Goal: Answer question/provide support

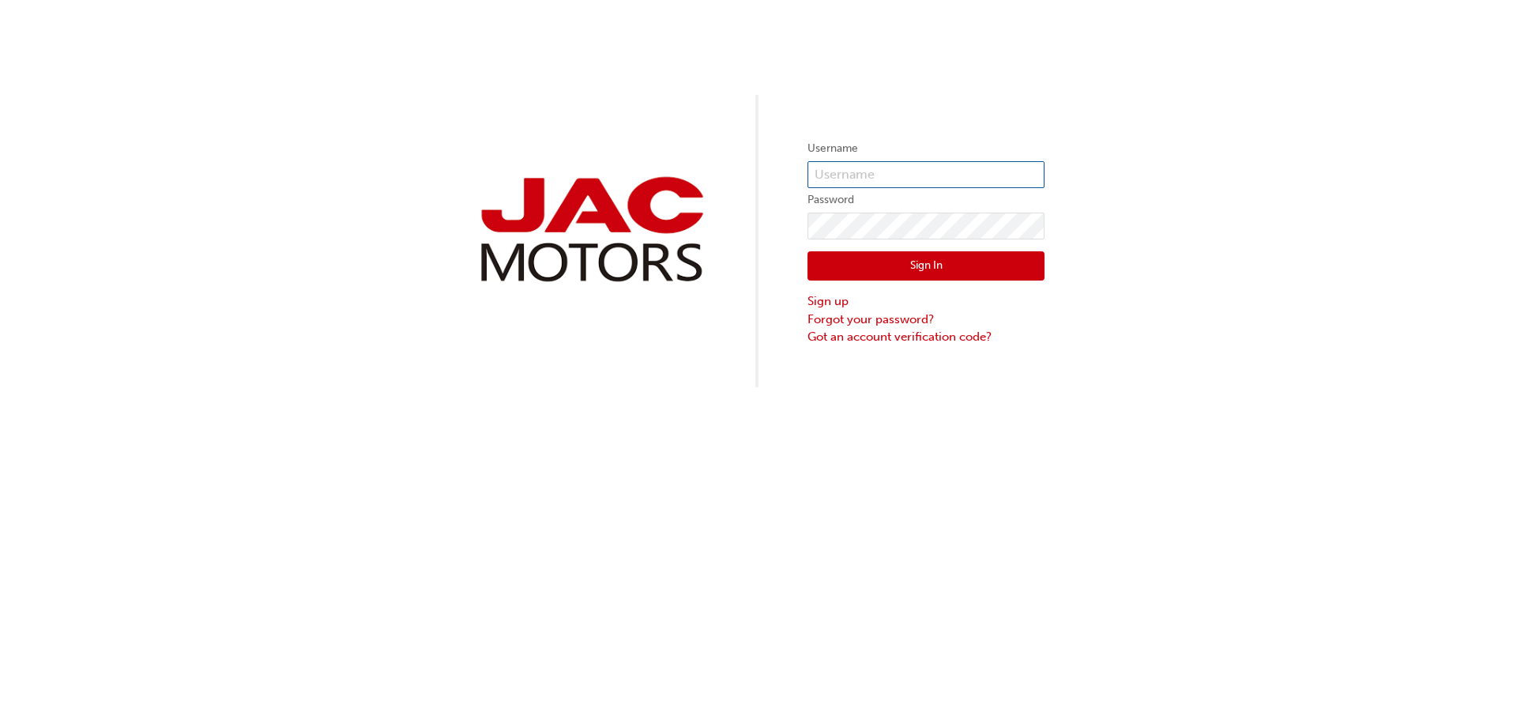
type input "HE0139"
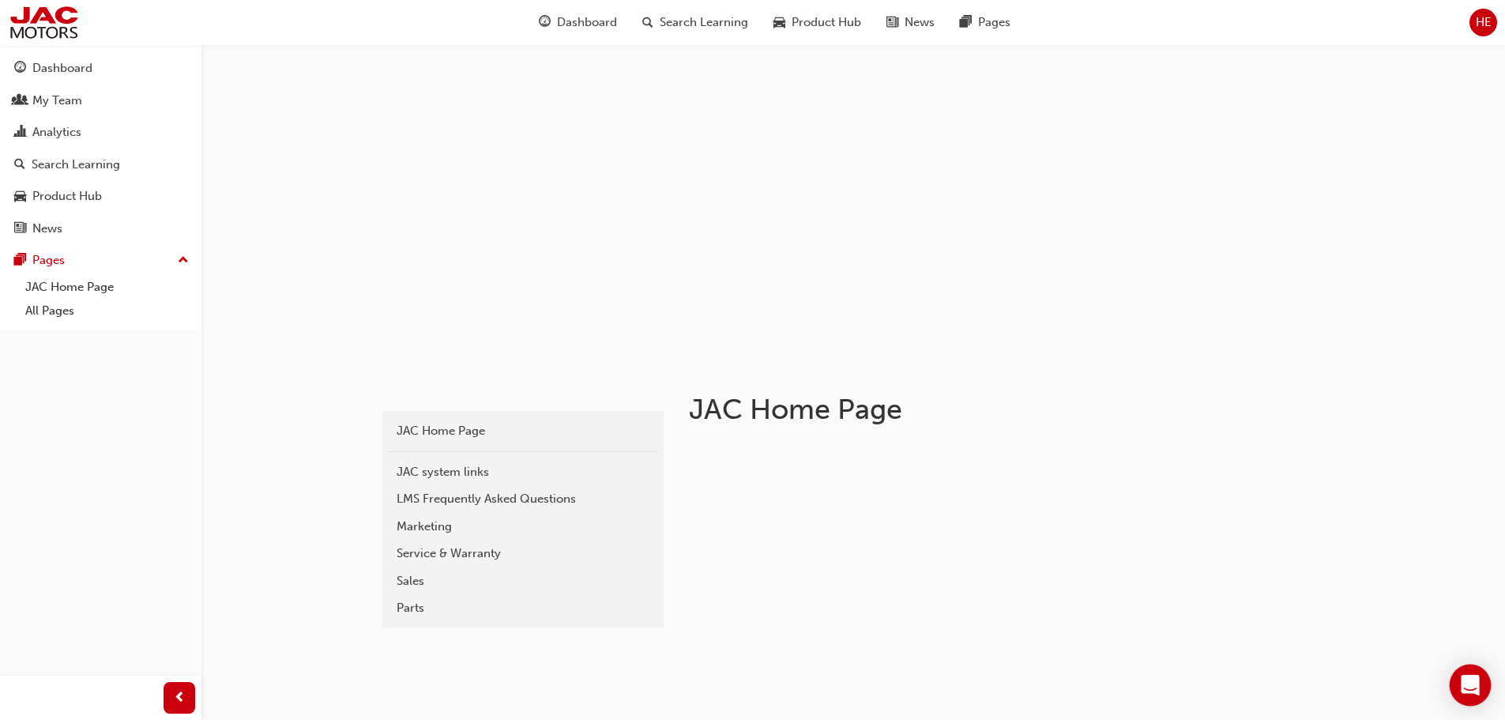
click at [1462, 680] on icon "Open Intercom Messenger" at bounding box center [1470, 685] width 21 height 21
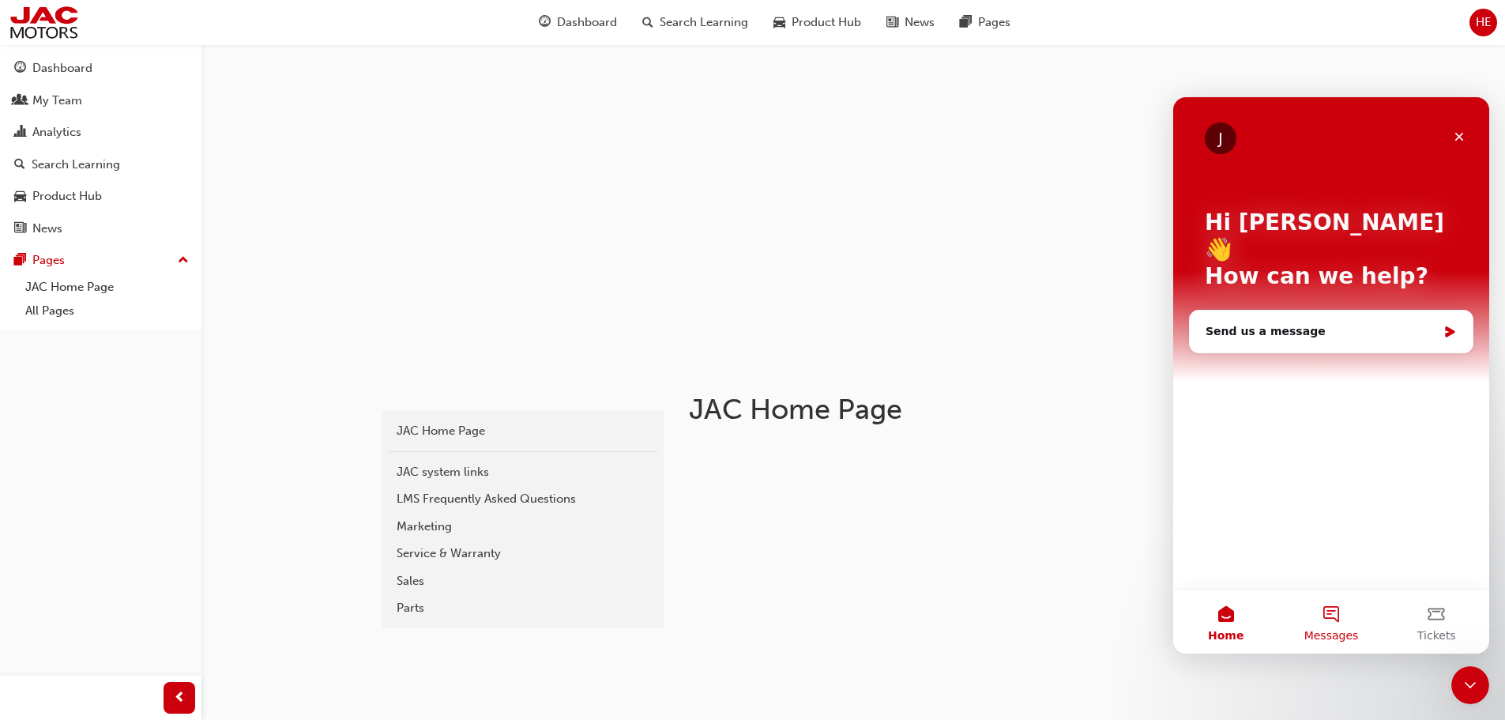
click at [1340, 635] on span "Messages" at bounding box center [1332, 635] width 55 height 11
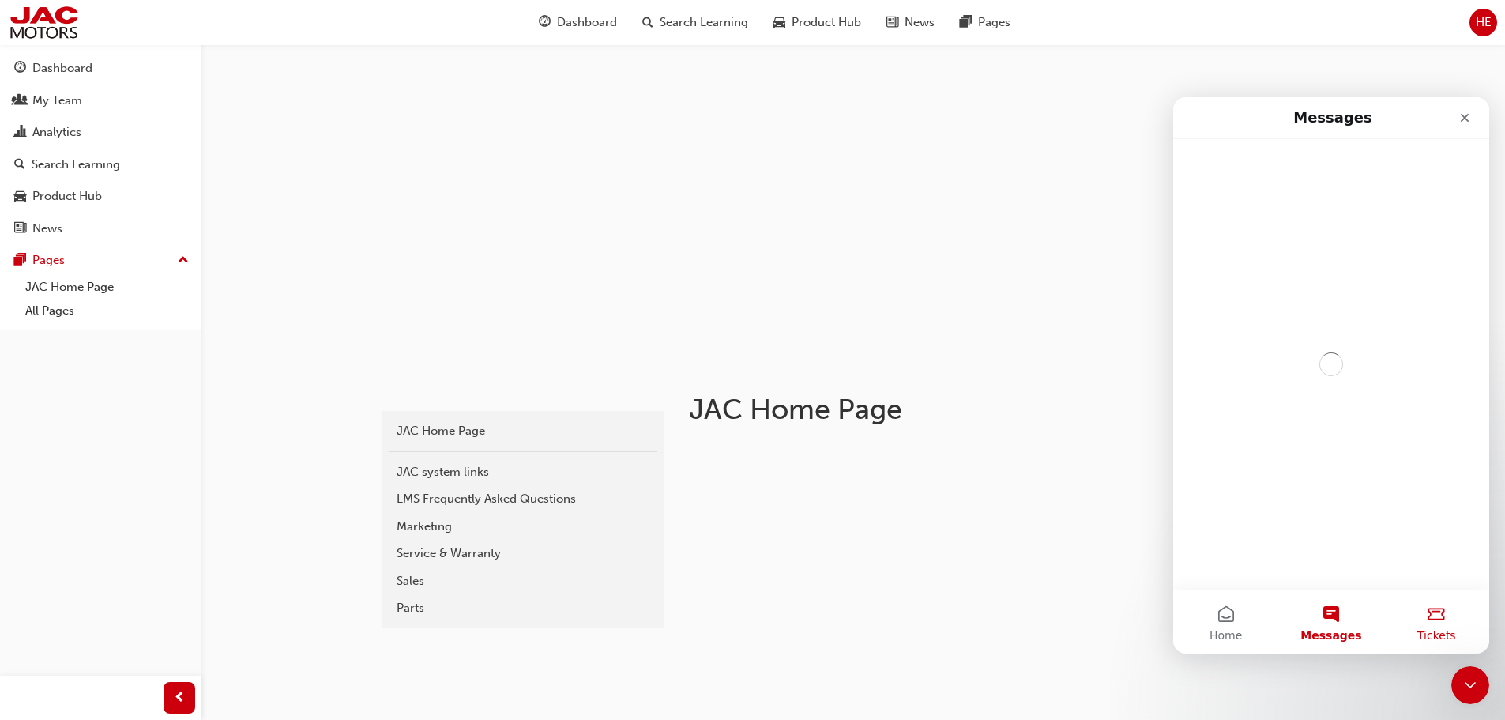
click at [1449, 630] on span "Tickets" at bounding box center [1437, 635] width 39 height 11
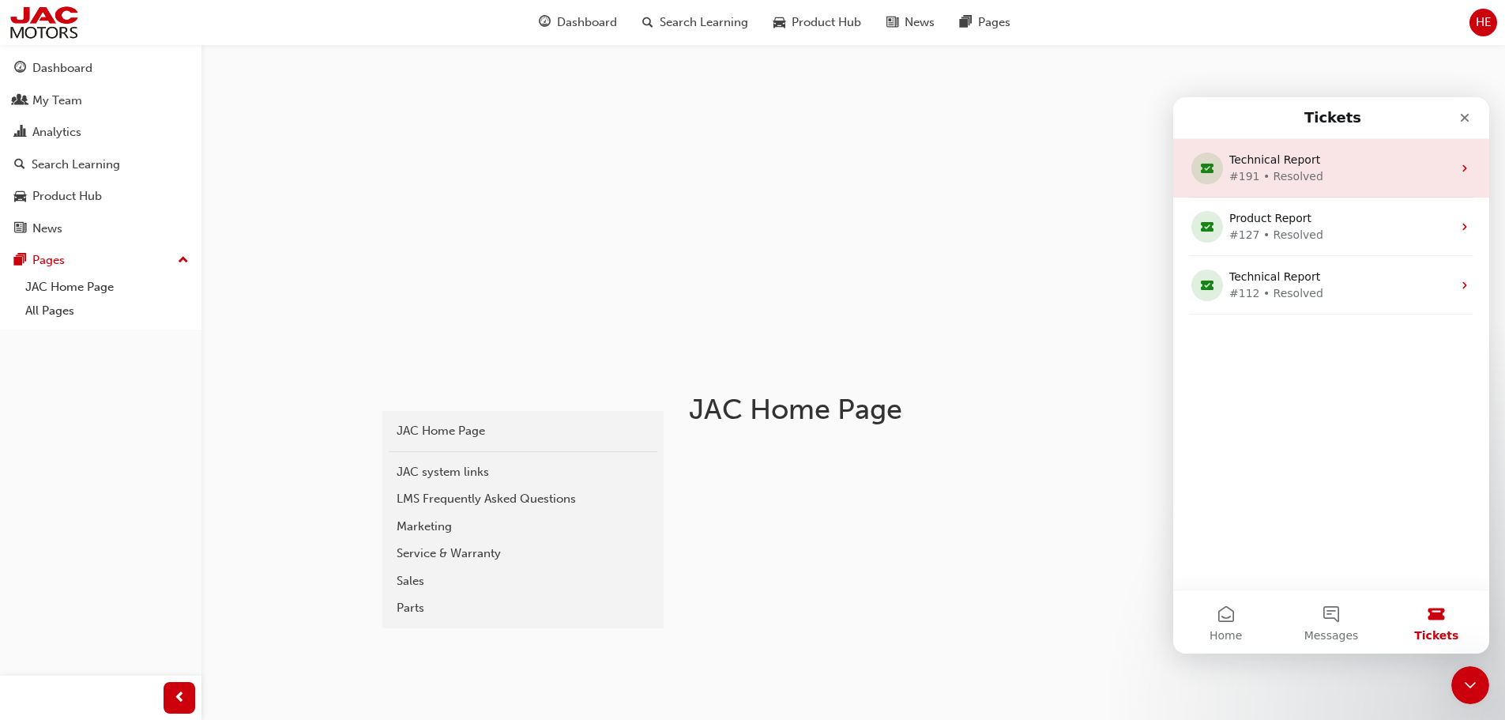
click at [1299, 172] on div "#191 • Resolved" at bounding box center [1329, 176] width 198 height 17
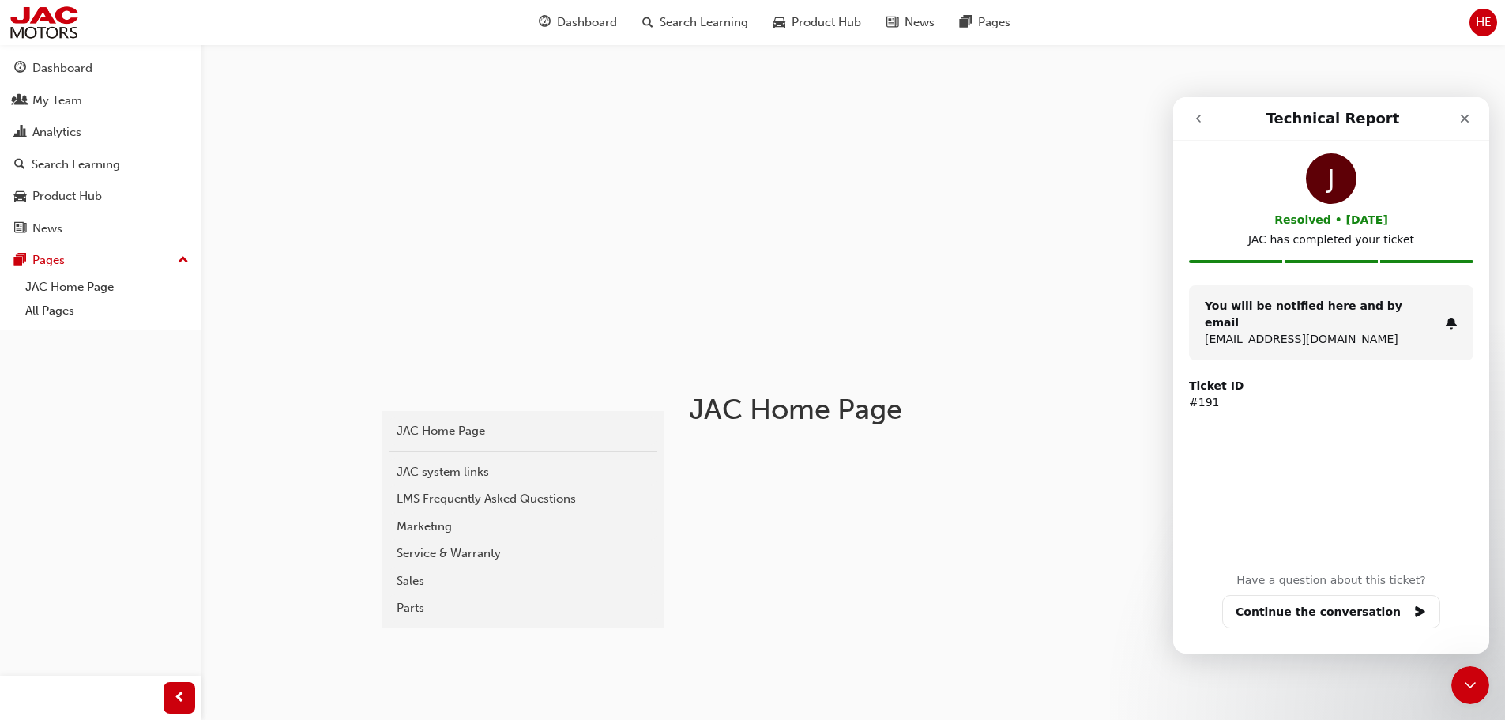
click at [1271, 331] on p "[EMAIL_ADDRESS][DOMAIN_NAME]" at bounding box center [1322, 339] width 234 height 17
click at [1313, 616] on button "Continue the conversation" at bounding box center [1332, 611] width 218 height 33
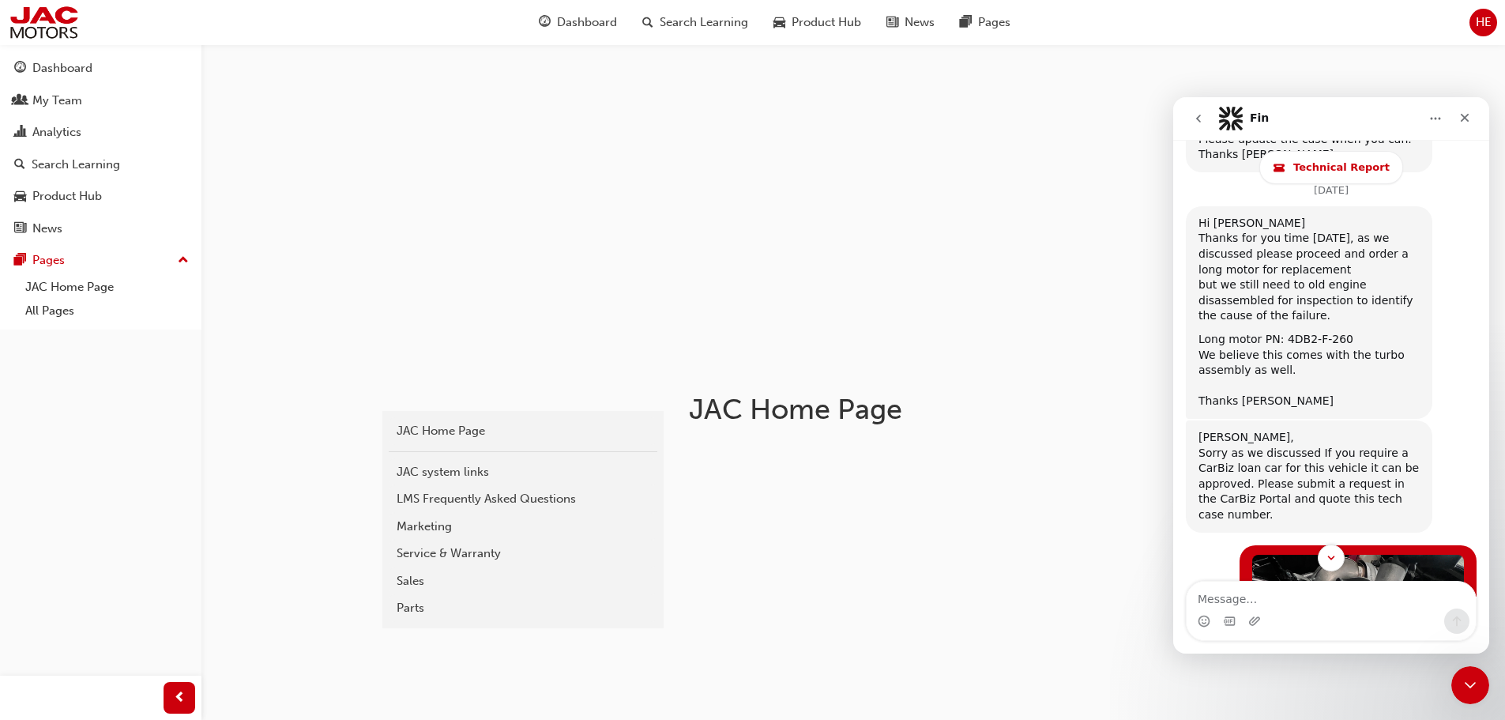
scroll to position [3398, 0]
click at [1351, 554] on img "Hani says…" at bounding box center [1359, 633] width 212 height 159
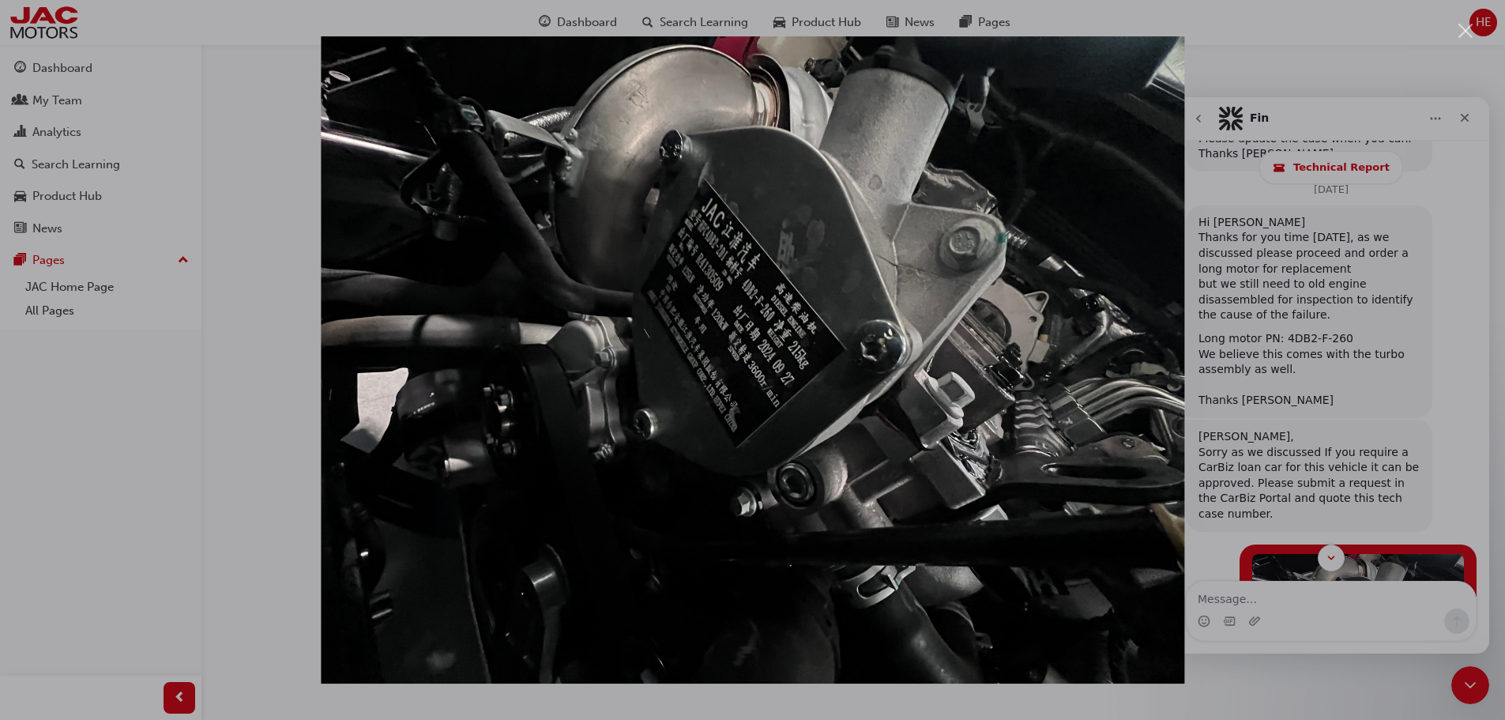
scroll to position [0, 0]
click at [1351, 469] on div "Intercom messenger" at bounding box center [752, 360] width 1505 height 720
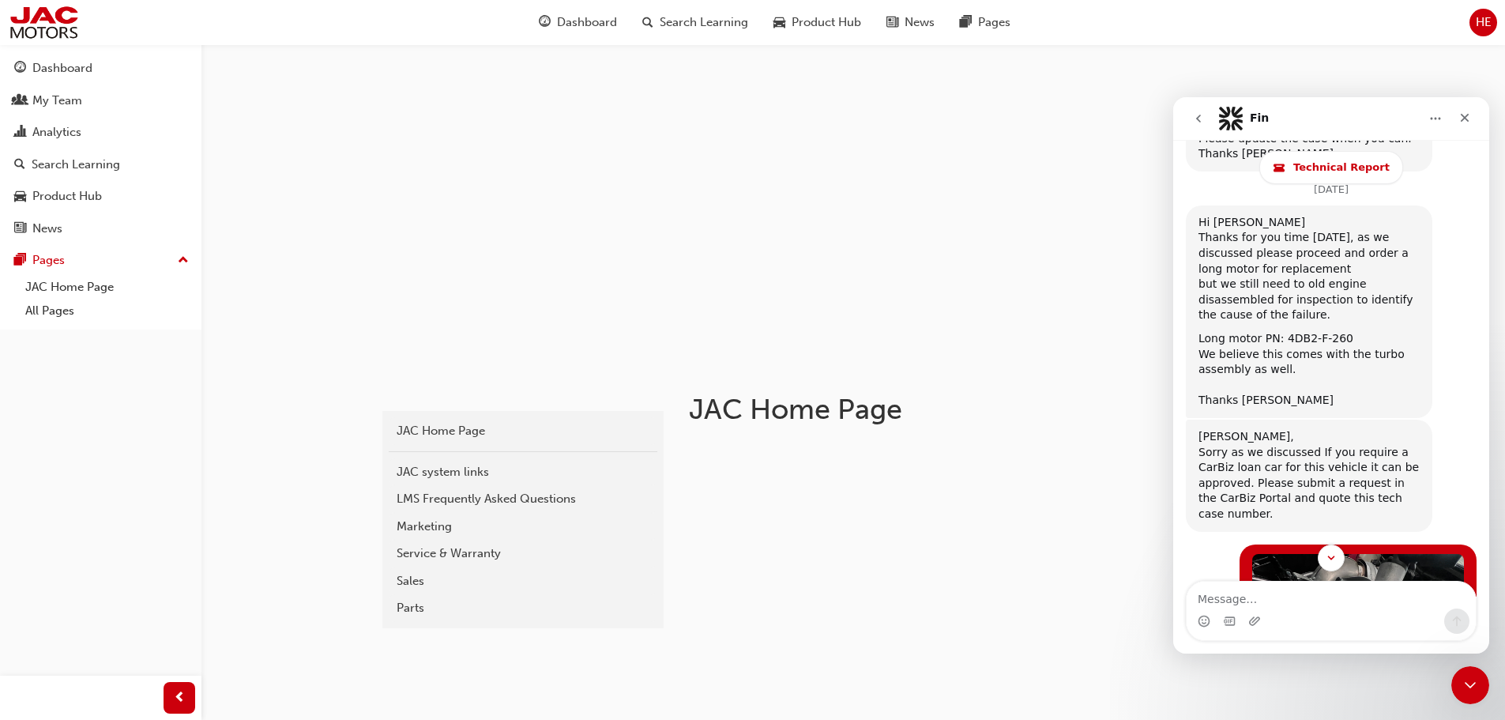
click at [1351, 554] on img "Hani says…" at bounding box center [1359, 633] width 212 height 159
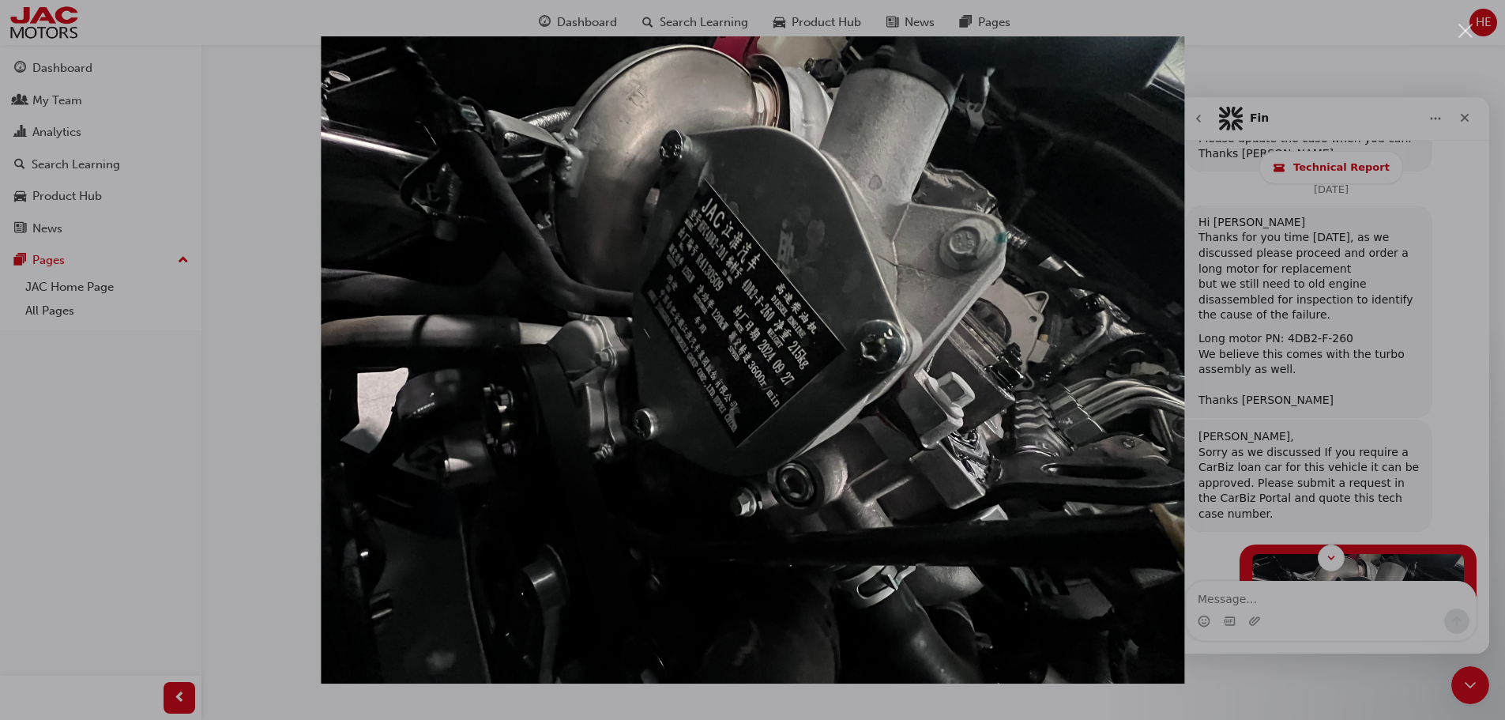
click at [1464, 107] on div "Intercom messenger" at bounding box center [752, 360] width 1505 height 720
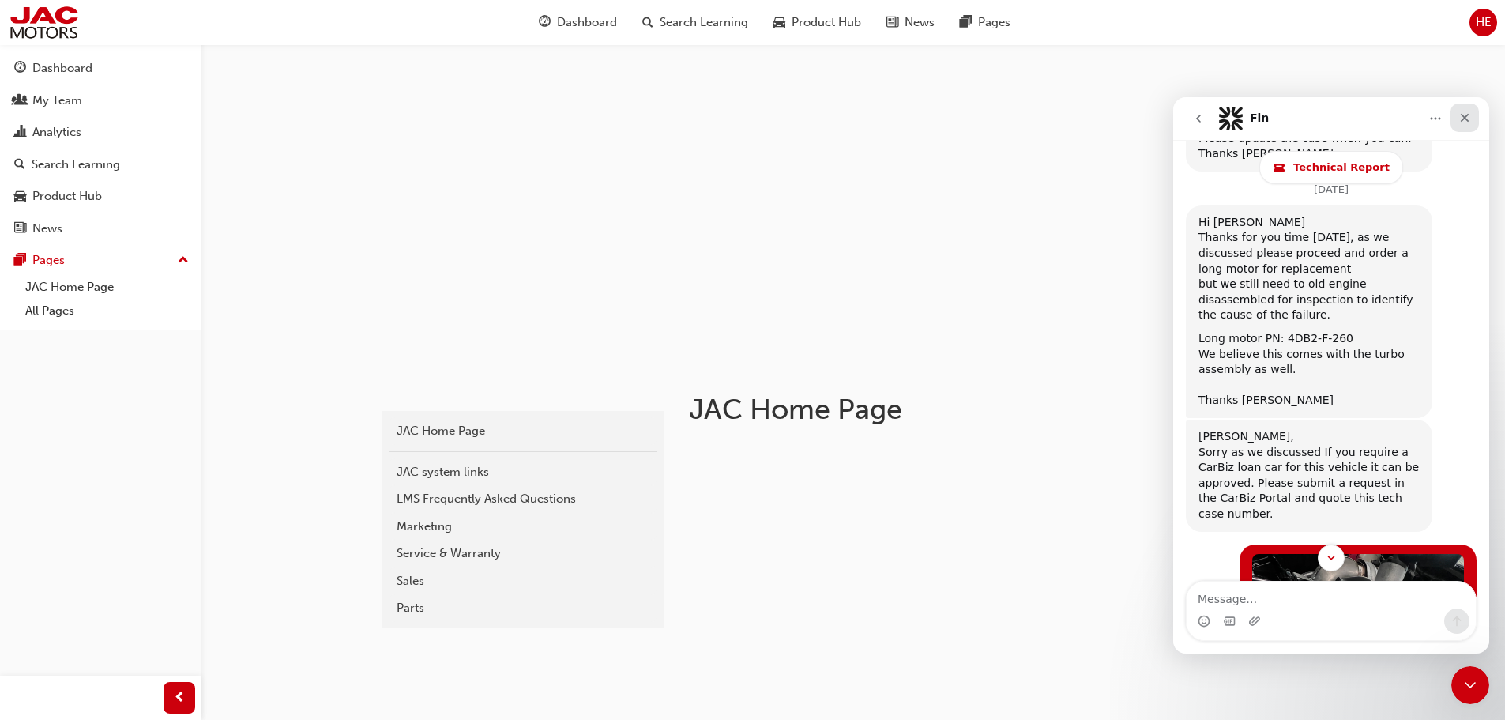
click at [1460, 116] on icon "Close" at bounding box center [1465, 117] width 13 height 13
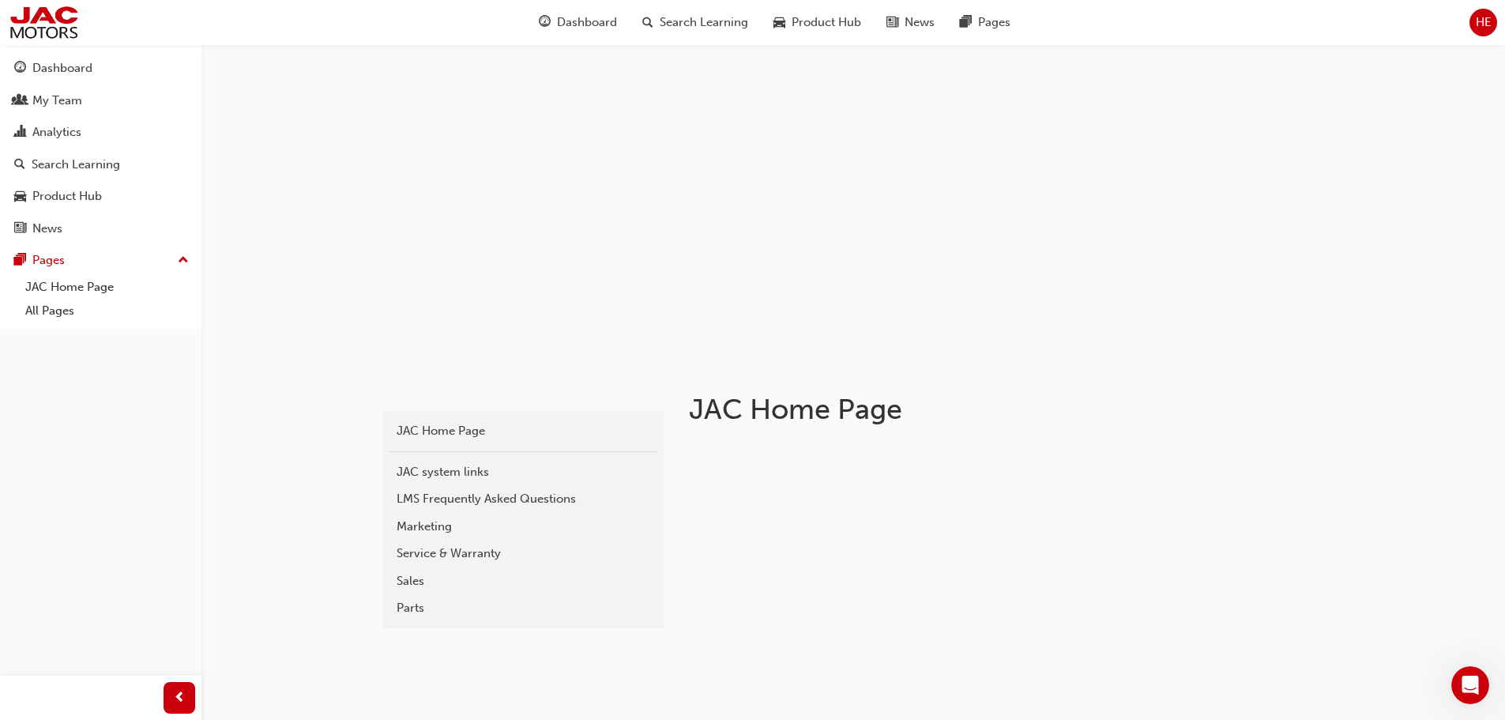
click at [1479, 35] on div "HE" at bounding box center [1484, 23] width 28 height 28
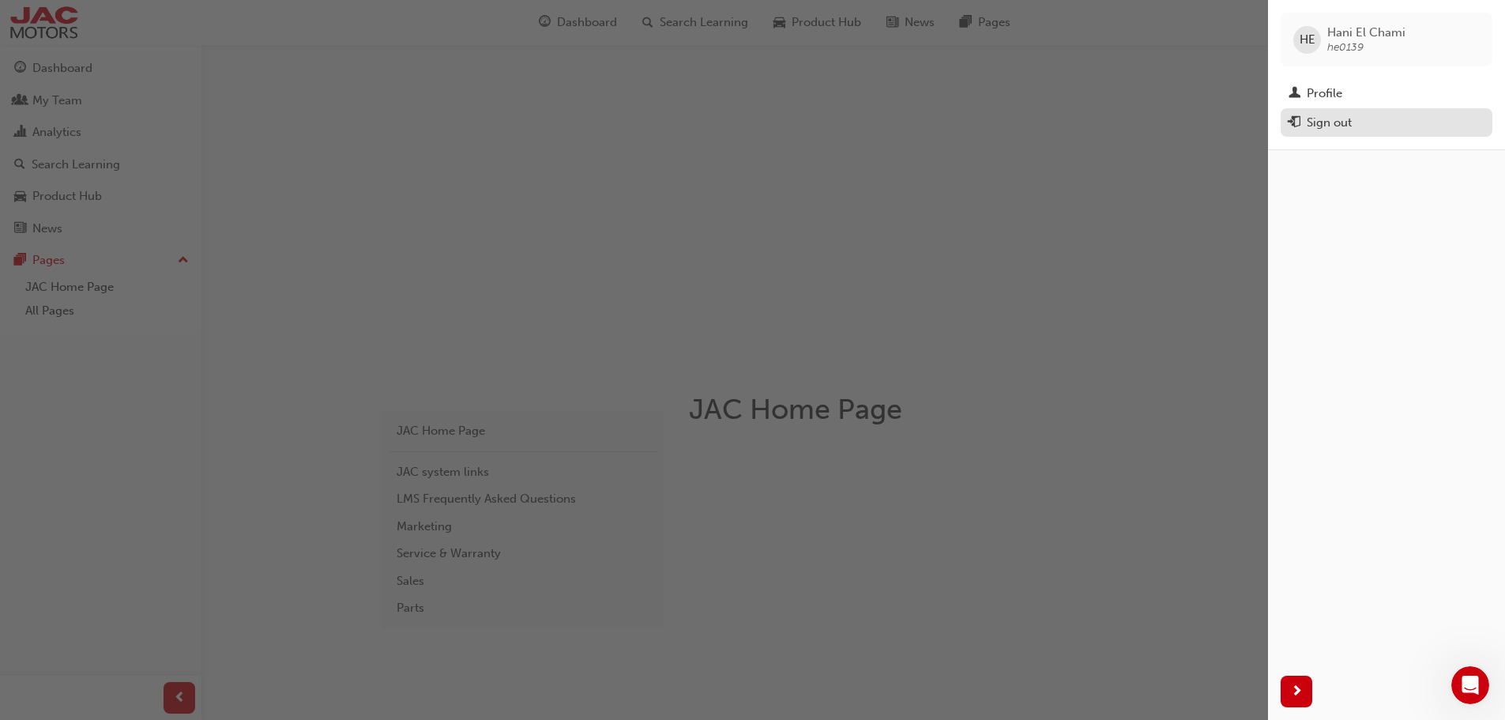
click at [1333, 130] on div "Sign out" at bounding box center [1329, 123] width 45 height 18
